Goal: Task Accomplishment & Management: Complete application form

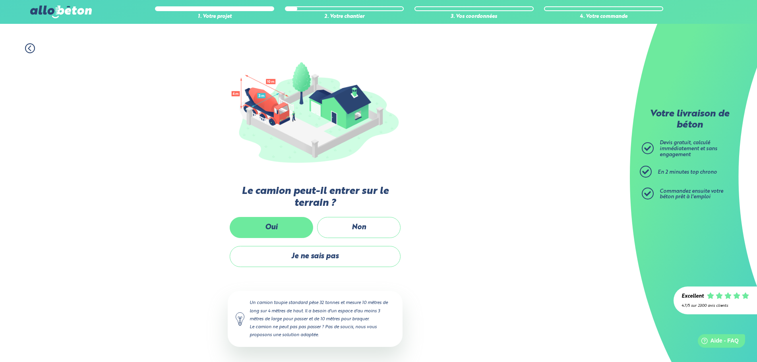
click at [273, 229] on label "Oui" at bounding box center [271, 227] width 83 height 21
click at [0, 0] on input "Oui" at bounding box center [0, 0] width 0 height 0
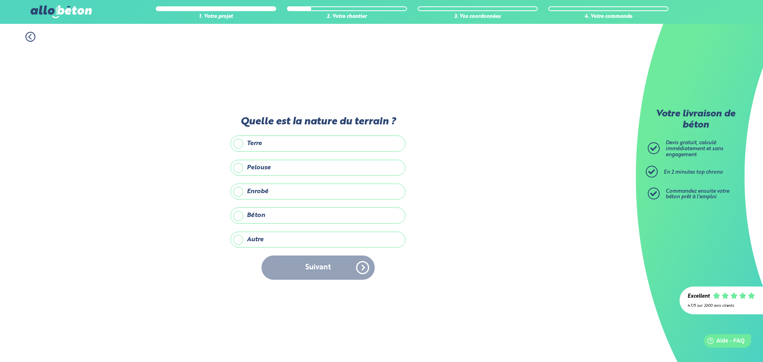
click at [241, 238] on label "Autre" at bounding box center [318, 240] width 175 height 16
click at [0, 0] on input "Autre" at bounding box center [0, 0] width 0 height 0
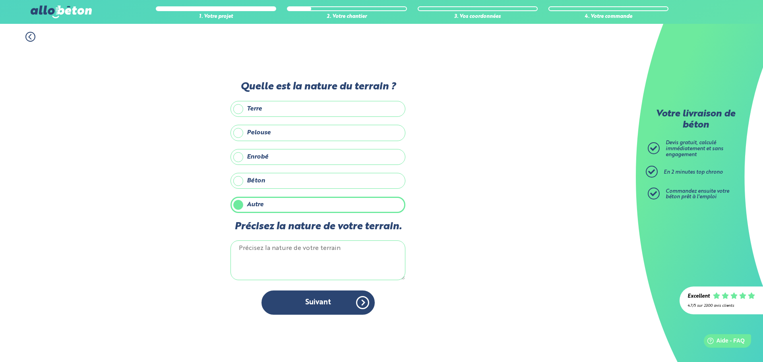
click at [262, 248] on textarea "Précisez la nature de votre terrain." at bounding box center [318, 260] width 175 height 40
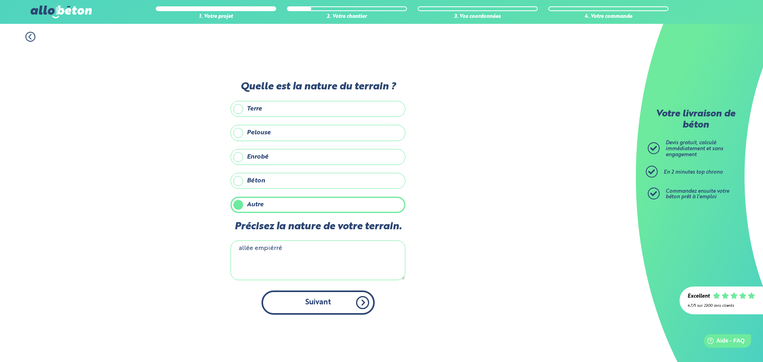
type textarea "allée empiérré"
click at [310, 296] on button "Suivant" at bounding box center [318, 303] width 113 height 24
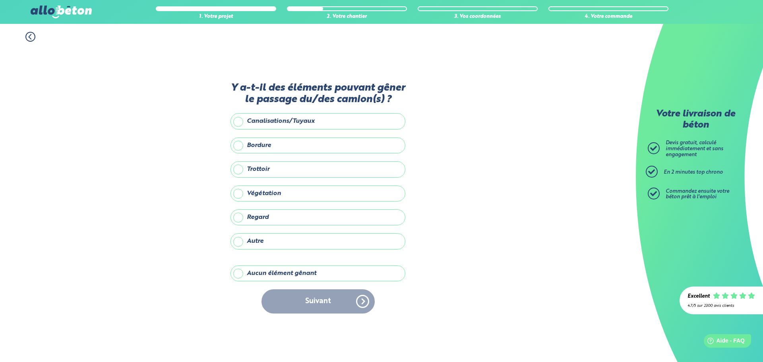
click at [239, 271] on label "Aucun élément gênant" at bounding box center [318, 273] width 175 height 16
click at [0, 0] on input "Aucun élément gênant" at bounding box center [0, 0] width 0 height 0
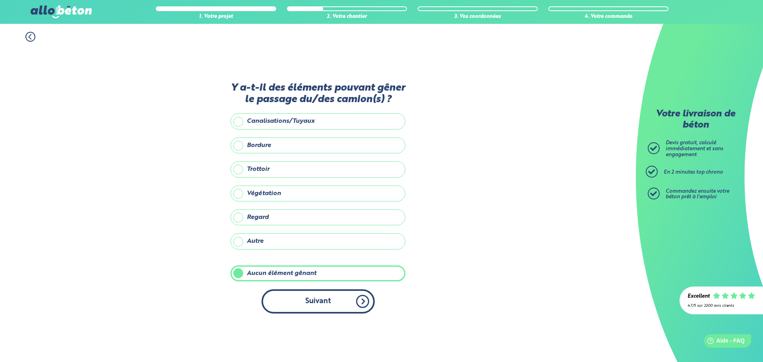
click at [331, 292] on button "Suivant" at bounding box center [318, 301] width 113 height 24
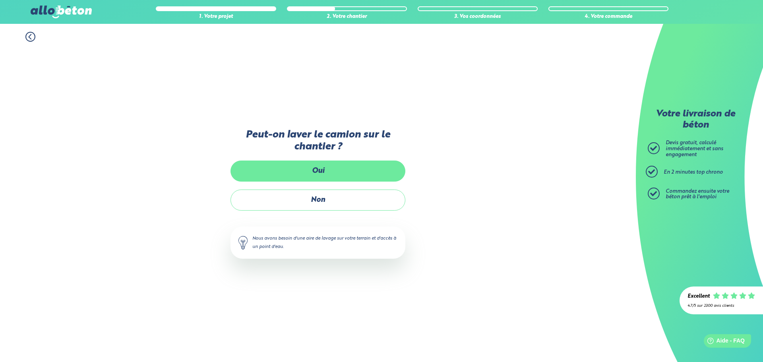
click at [321, 176] on label "Oui" at bounding box center [318, 171] width 175 height 21
click at [0, 0] on input "Oui" at bounding box center [0, 0] width 0 height 0
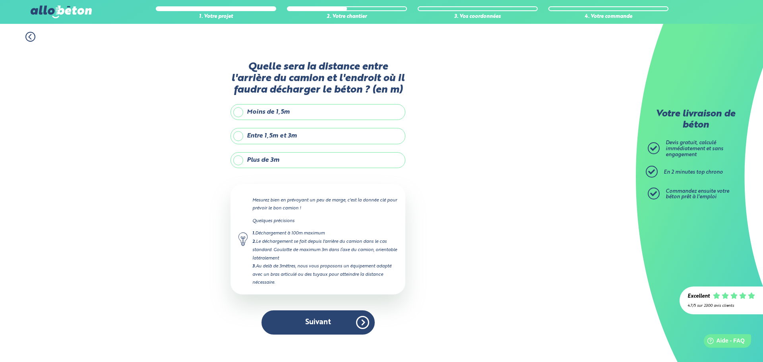
click at [274, 132] on label "Entre 1,5m et 3m" at bounding box center [318, 136] width 175 height 16
click at [0, 0] on input "Entre 1,5m et 3m" at bounding box center [0, 0] width 0 height 0
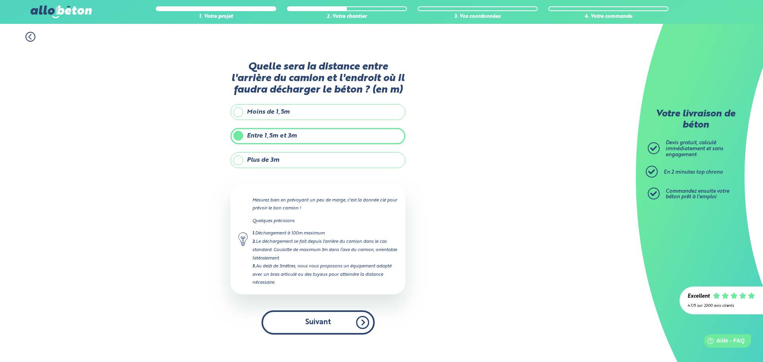
click at [347, 328] on button "Suivant" at bounding box center [318, 322] width 113 height 24
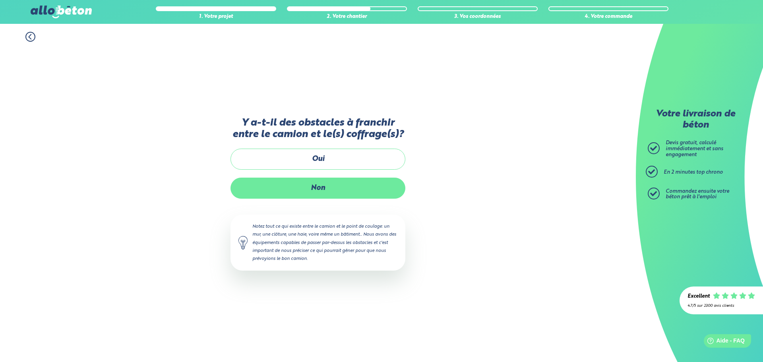
click at [308, 180] on label "Non" at bounding box center [318, 188] width 175 height 21
click at [0, 0] on input "Non" at bounding box center [0, 0] width 0 height 0
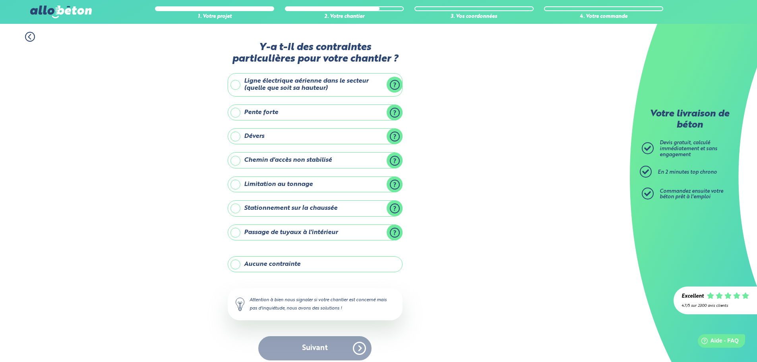
click at [233, 82] on label "Ligne électrique aérienne dans le secteur (quelle que soit sa hauteur)" at bounding box center [315, 84] width 175 height 23
click at [0, 0] on input "Ligne électrique aérienne dans le secteur (quelle que soit sa hauteur)" at bounding box center [0, 0] width 0 height 0
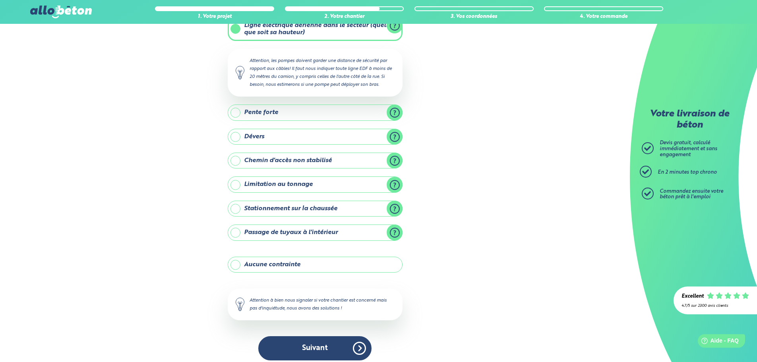
scroll to position [62, 0]
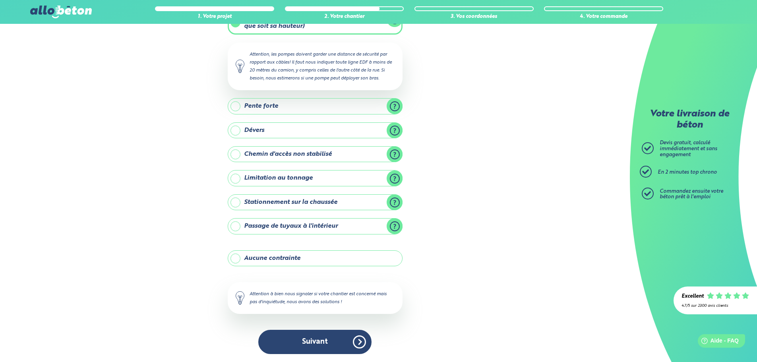
click at [331, 341] on button "Suivant" at bounding box center [314, 342] width 113 height 24
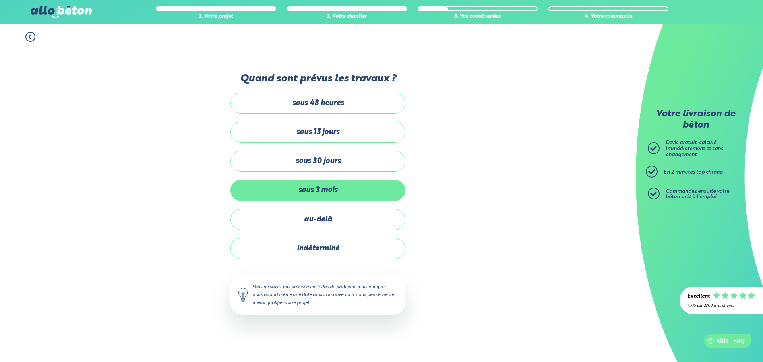
click at [302, 196] on label "sous 3 mois" at bounding box center [318, 190] width 175 height 21
click at [0, 0] on input "sous 3 mois" at bounding box center [0, 0] width 0 height 0
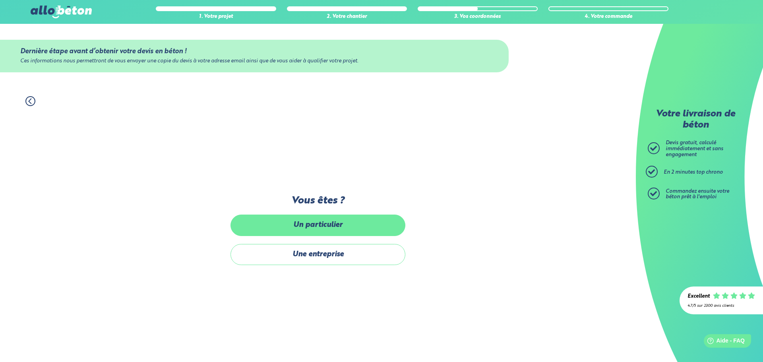
click at [307, 227] on label "Un particulier" at bounding box center [318, 225] width 175 height 21
click at [0, 0] on input "Un particulier" at bounding box center [0, 0] width 0 height 0
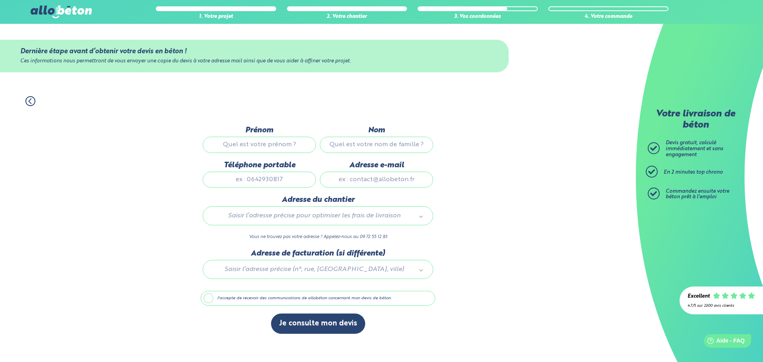
click at [268, 143] on input "Prénom" at bounding box center [259, 145] width 113 height 16
type input "[PERSON_NAME]"
type input "piet"
type input "[STREET_ADDRESS]"
click at [280, 176] on input "Téléphone portable" at bounding box center [259, 180] width 113 height 16
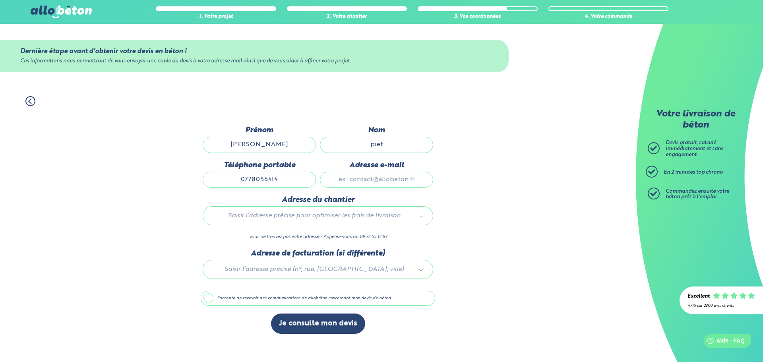
type input "0778056414"
click at [352, 181] on input "Adresse e-mail" at bounding box center [376, 180] width 113 height 16
type input "[EMAIL_ADDRESS][DOMAIN_NAME]"
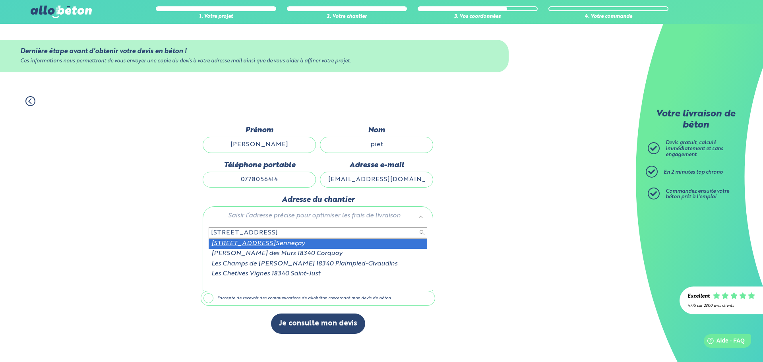
type input "[STREET_ADDRESS]"
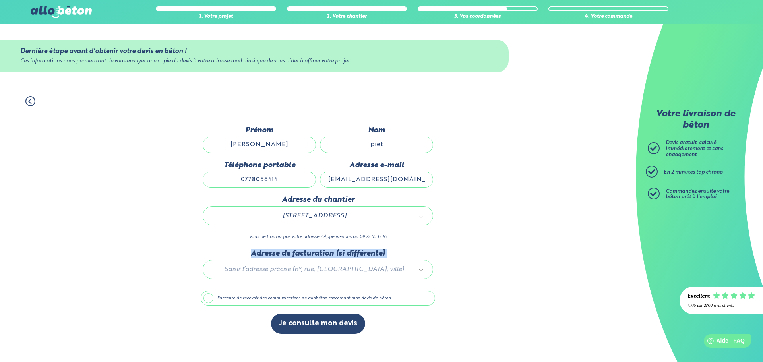
drag, startPoint x: 263, startPoint y: 271, endPoint x: 510, endPoint y: 266, distance: 247.3
click at [510, 266] on div "1. Votre projet 2. Votre chantier 3. Vos coordonnées 4. Votre commande Dernière…" at bounding box center [318, 225] width 636 height 274
click at [314, 323] on button "Je consulte mon devis" at bounding box center [318, 324] width 94 height 20
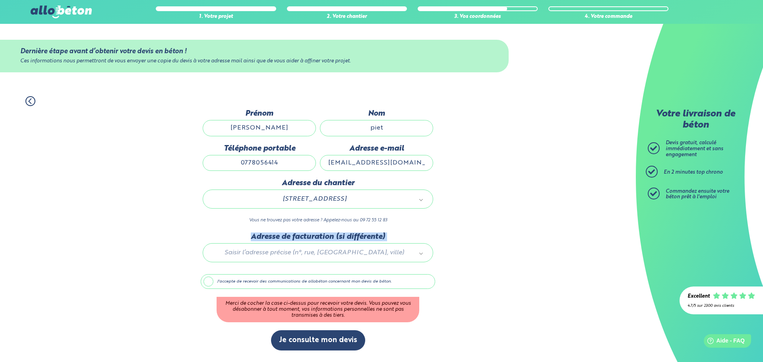
click at [428, 254] on div at bounding box center [318, 251] width 234 height 38
drag, startPoint x: 316, startPoint y: 347, endPoint x: 199, endPoint y: 324, distance: 119.0
click at [200, 324] on div "1. Votre projet 2. Votre chantier 3. Vos coordonnées 4. Votre commande Dernière…" at bounding box center [318, 225] width 636 height 274
click at [210, 277] on label "J'accepte de recevoir des communications de allobéton concernant mon devis de b…" at bounding box center [318, 281] width 234 height 15
click at [0, 0] on input "J'accepte de recevoir des communications de allobéton concernant mon devis de b…" at bounding box center [0, 0] width 0 height 0
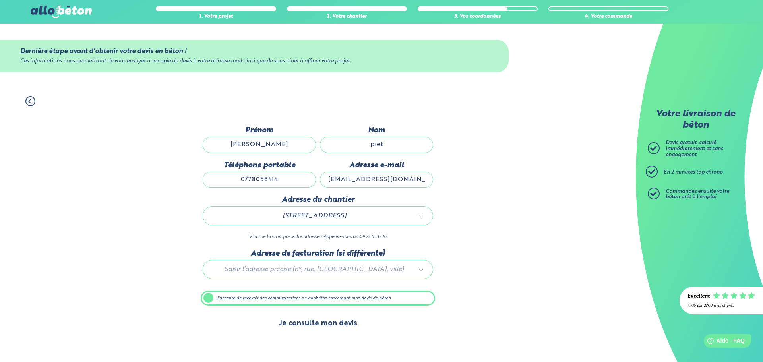
click at [304, 320] on button "Je consulte mon devis" at bounding box center [318, 324] width 94 height 20
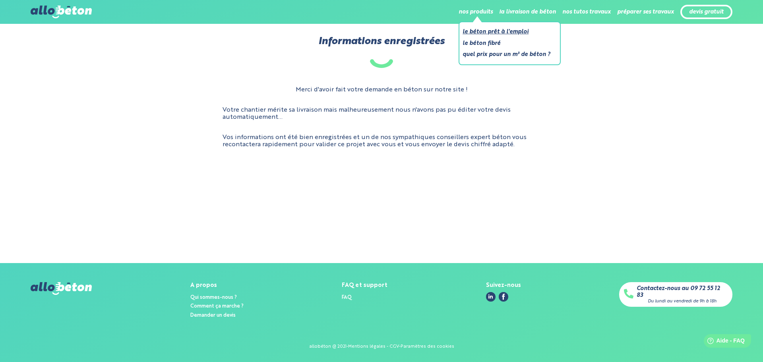
click at [484, 34] on link "Le béton prêt à l'emploi" at bounding box center [507, 32] width 88 height 10
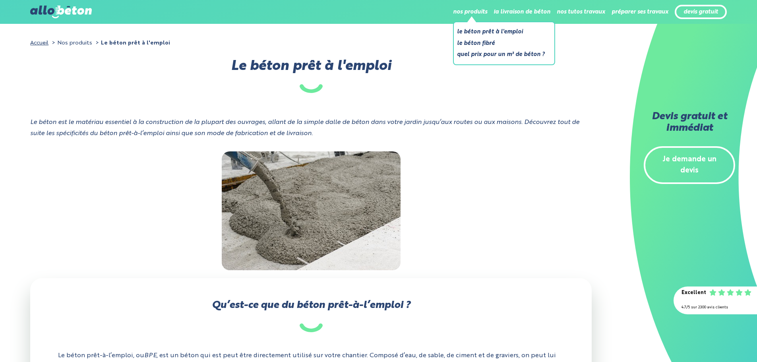
click at [463, 45] on li "Le béton fibré" at bounding box center [501, 44] width 88 height 10
click at [462, 43] on li "Le béton fibré" at bounding box center [501, 44] width 88 height 10
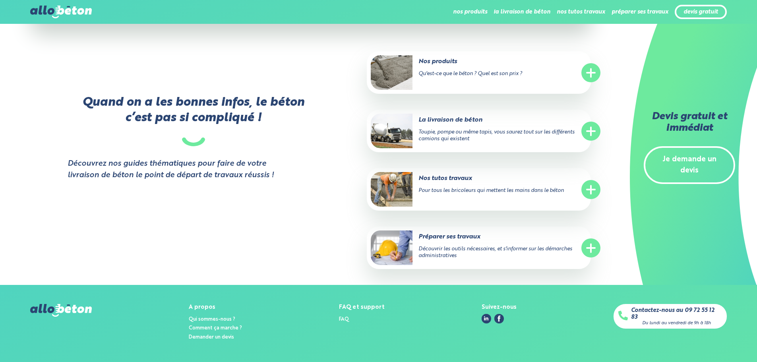
scroll to position [2464, 0]
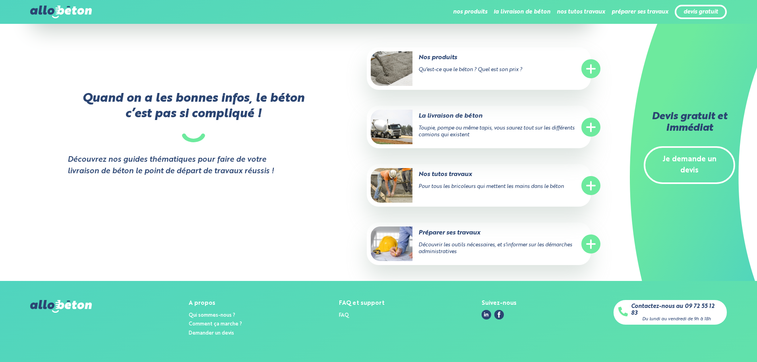
click at [596, 59] on circle at bounding box center [590, 68] width 19 height 19
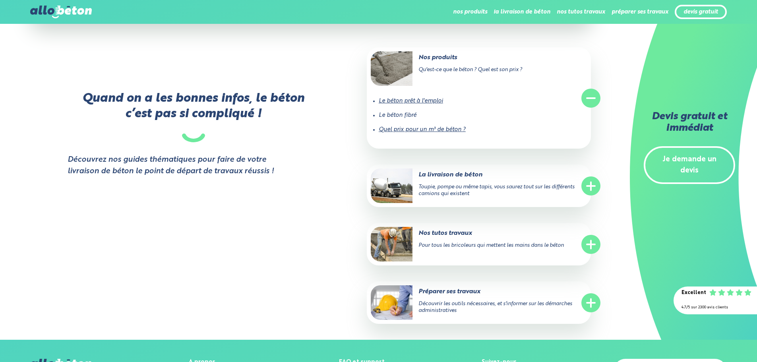
click at [590, 63] on div "Nos produits Qu'est-ce que le béton ? Quel est son prix ? .icon-plus { fill: no…" at bounding box center [479, 97] width 224 height 101
click at [396, 127] on link "Quel prix pour un m³ de béton ?" at bounding box center [422, 130] width 87 height 6
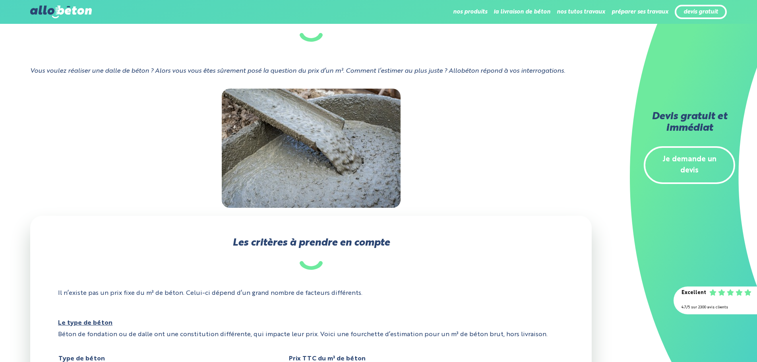
scroll to position [159, 0]
